Goal: Information Seeking & Learning: Learn about a topic

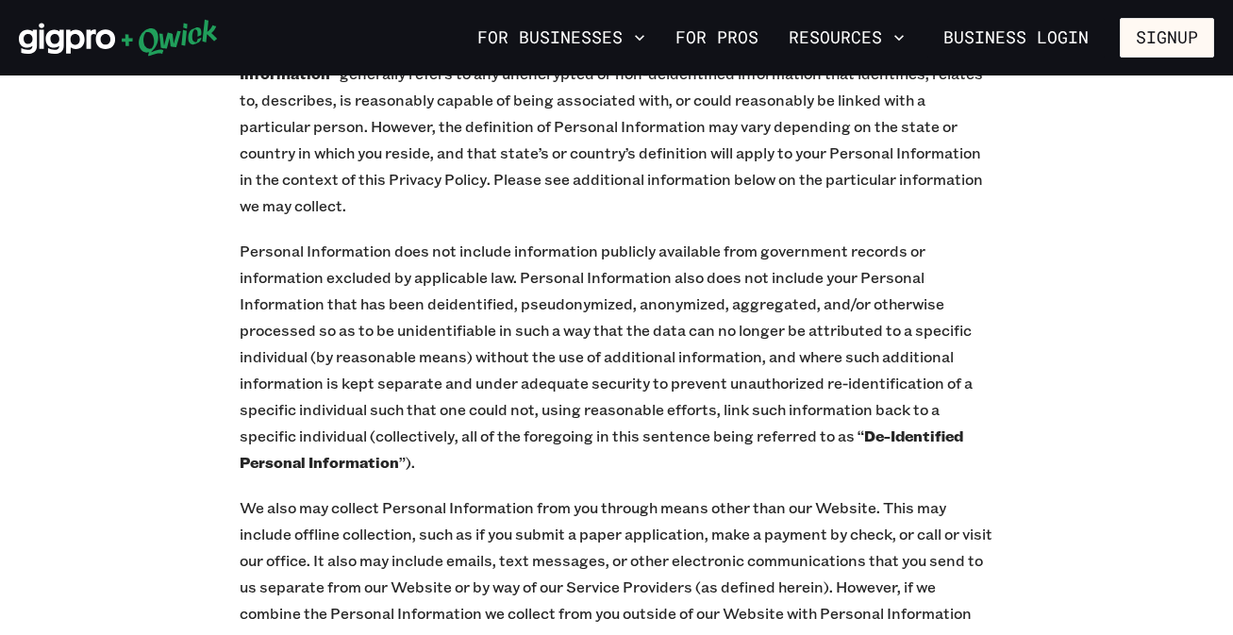
scroll to position [1465, 0]
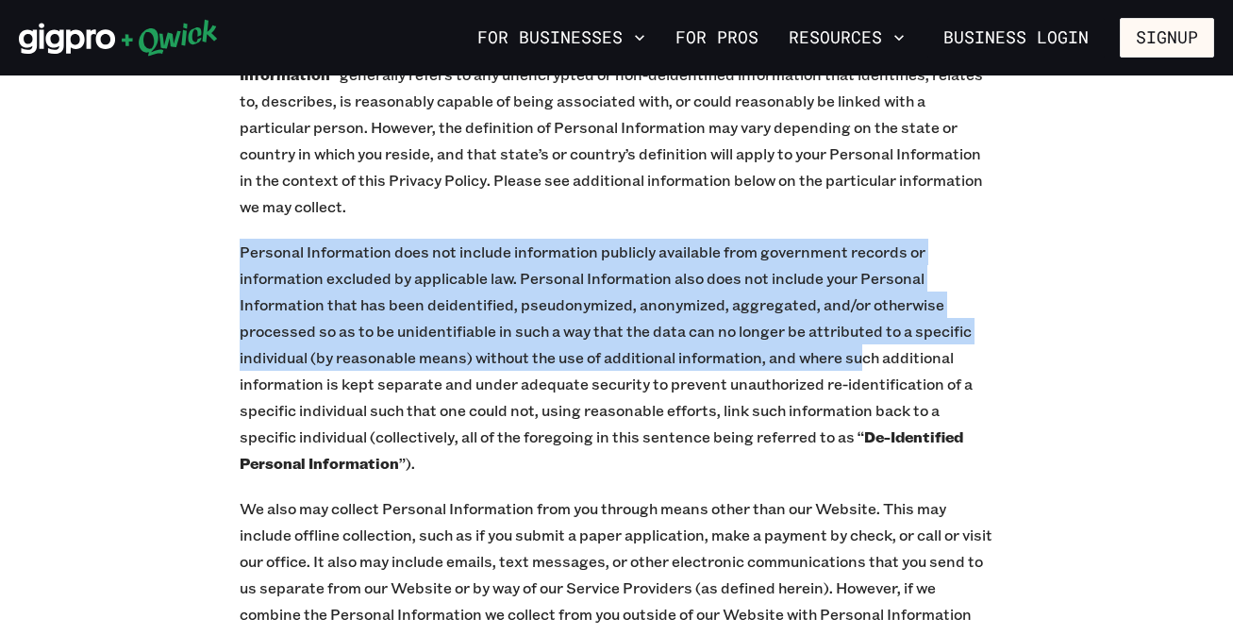
drag, startPoint x: 240, startPoint y: 253, endPoint x: 862, endPoint y: 350, distance: 629.4
click at [862, 350] on p "Personal Information does not include information publicly available from gover…" at bounding box center [617, 358] width 755 height 238
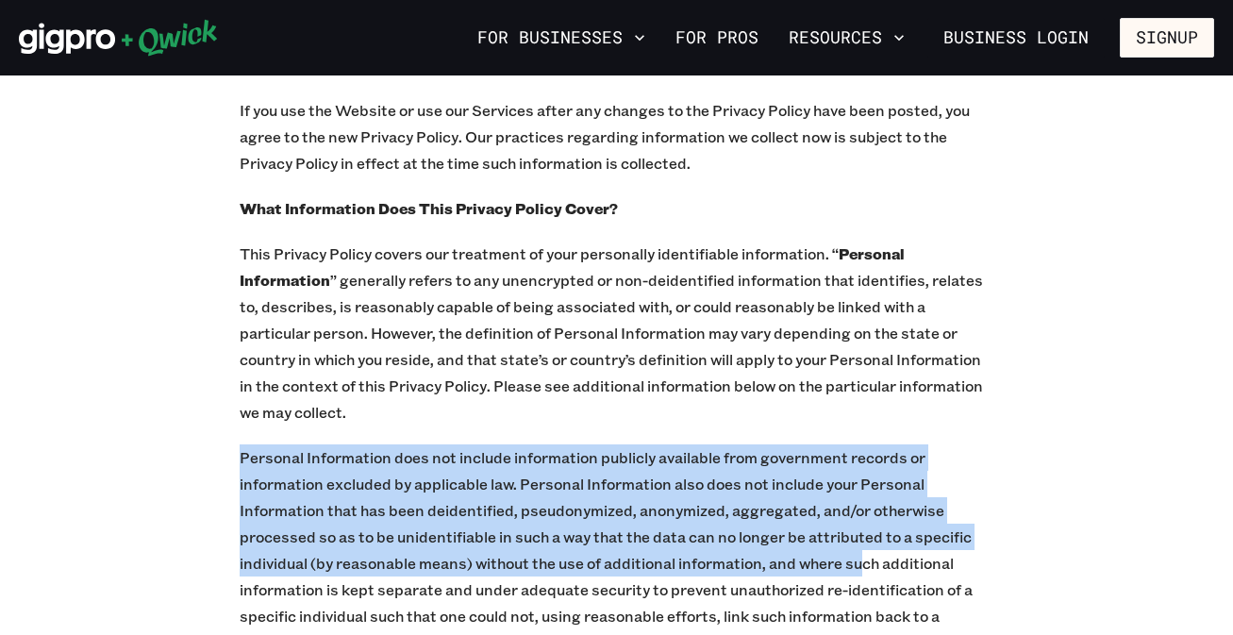
scroll to position [1257, 0]
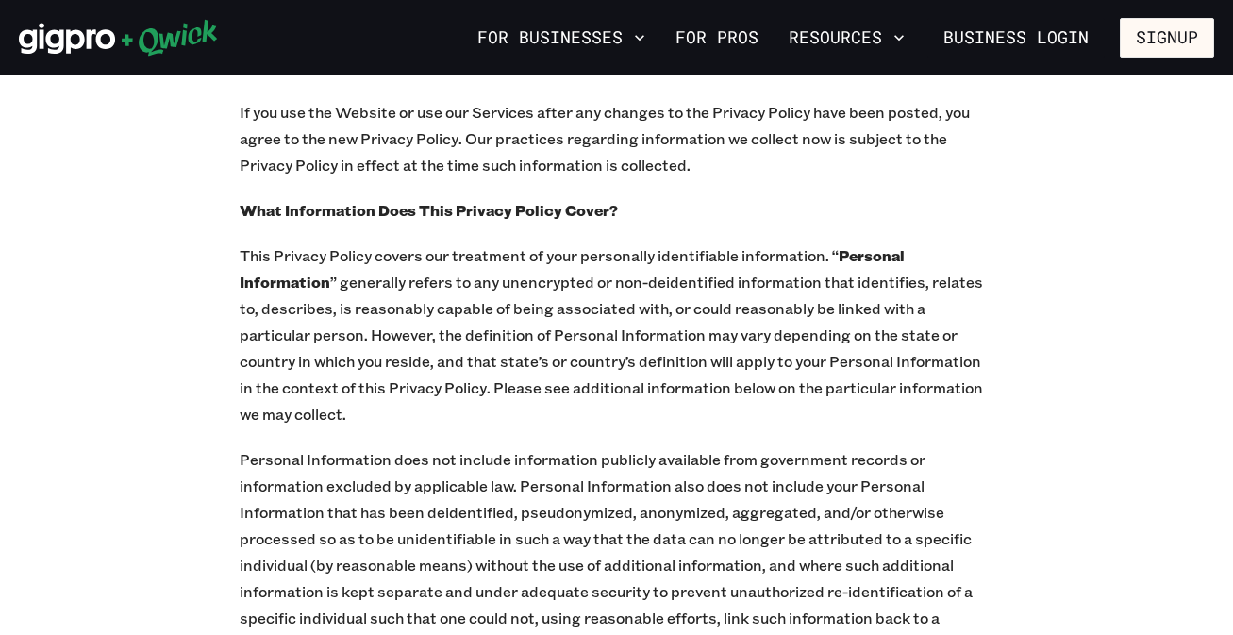
click at [609, 334] on p "This Privacy Policy covers our treatment of your personally identifiable inform…" at bounding box center [617, 335] width 755 height 185
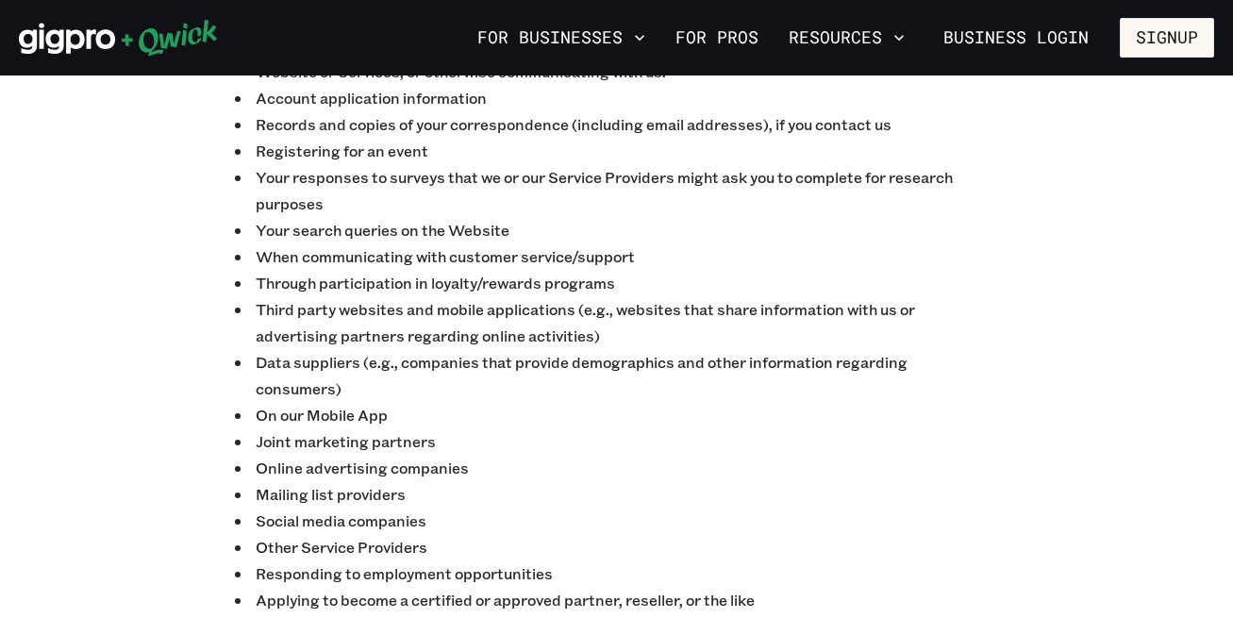
scroll to position [4768, 0]
